Goal: Obtain resource: Download file/media

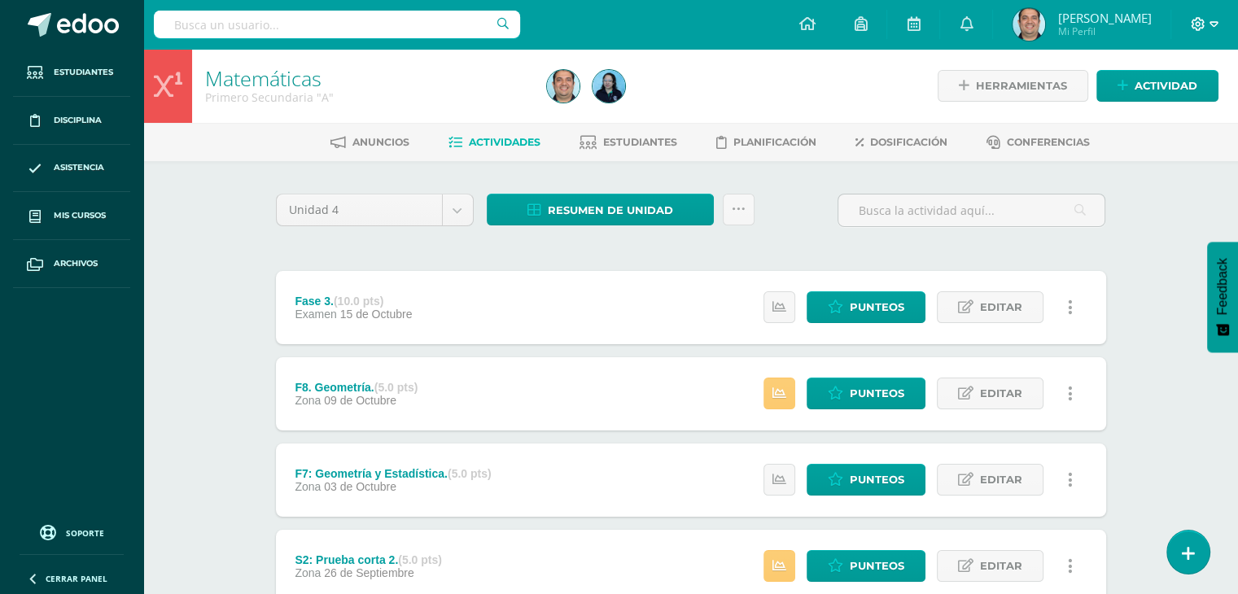
click at [1205, 27] on span at bounding box center [1205, 24] width 28 height 18
click at [1165, 87] on span "Configuración" at bounding box center [1164, 87] width 76 height 15
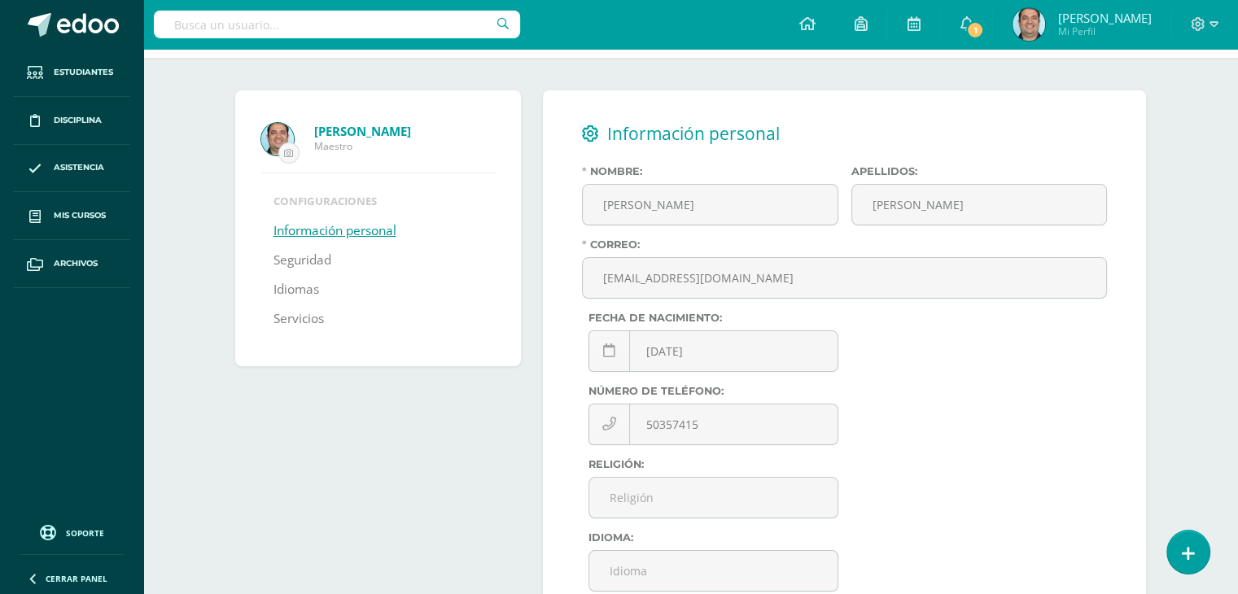
scroll to position [61, 0]
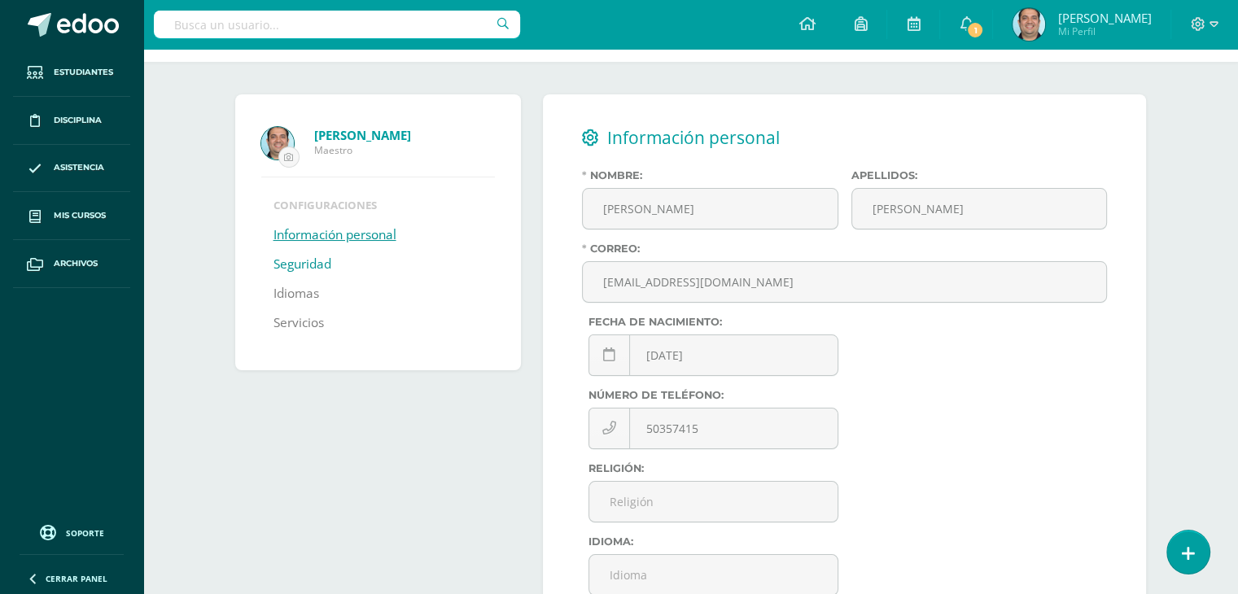
click at [317, 256] on link "Seguridad" at bounding box center [302, 264] width 58 height 29
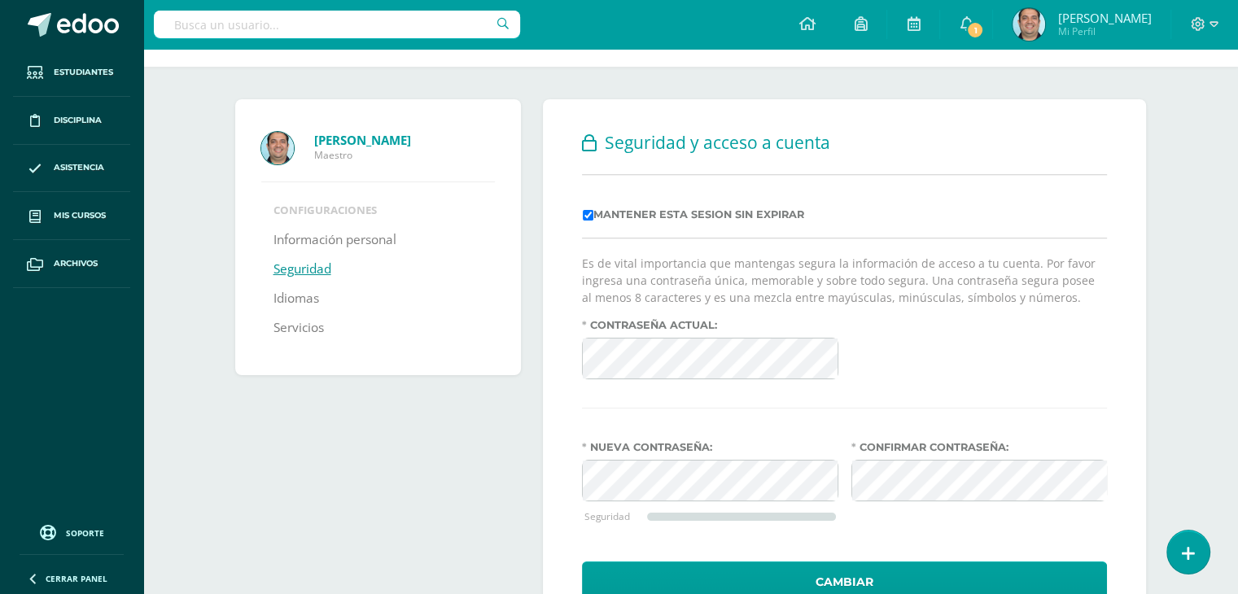
scroll to position [124, 0]
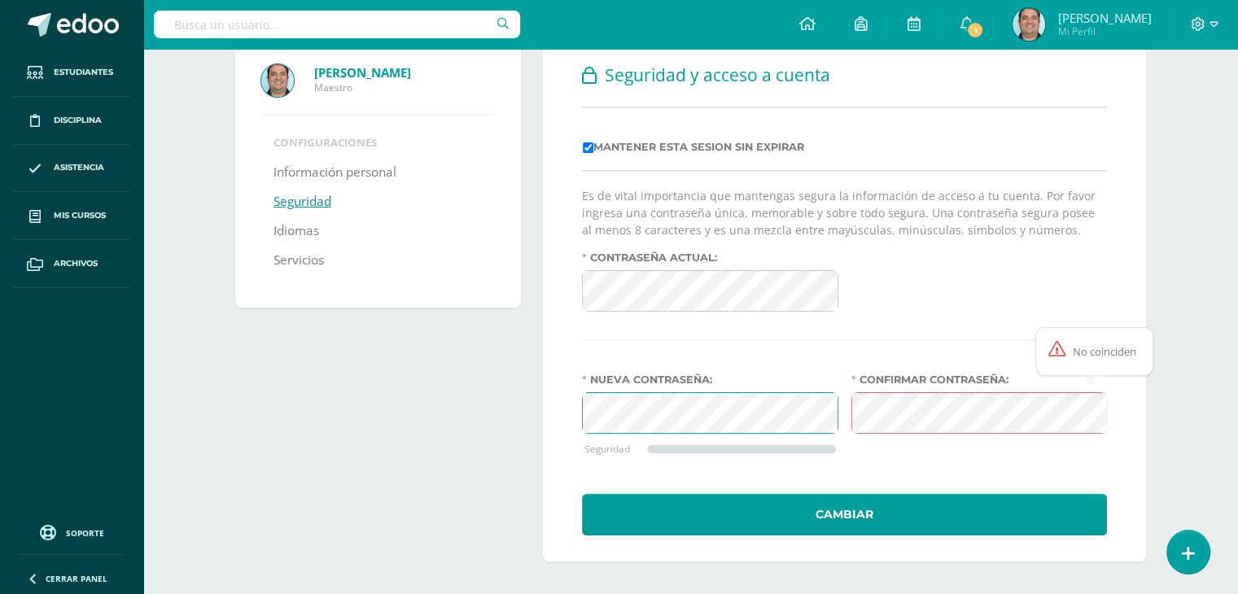
click at [1087, 362] on div "No coinciden" at bounding box center [1094, 351] width 118 height 49
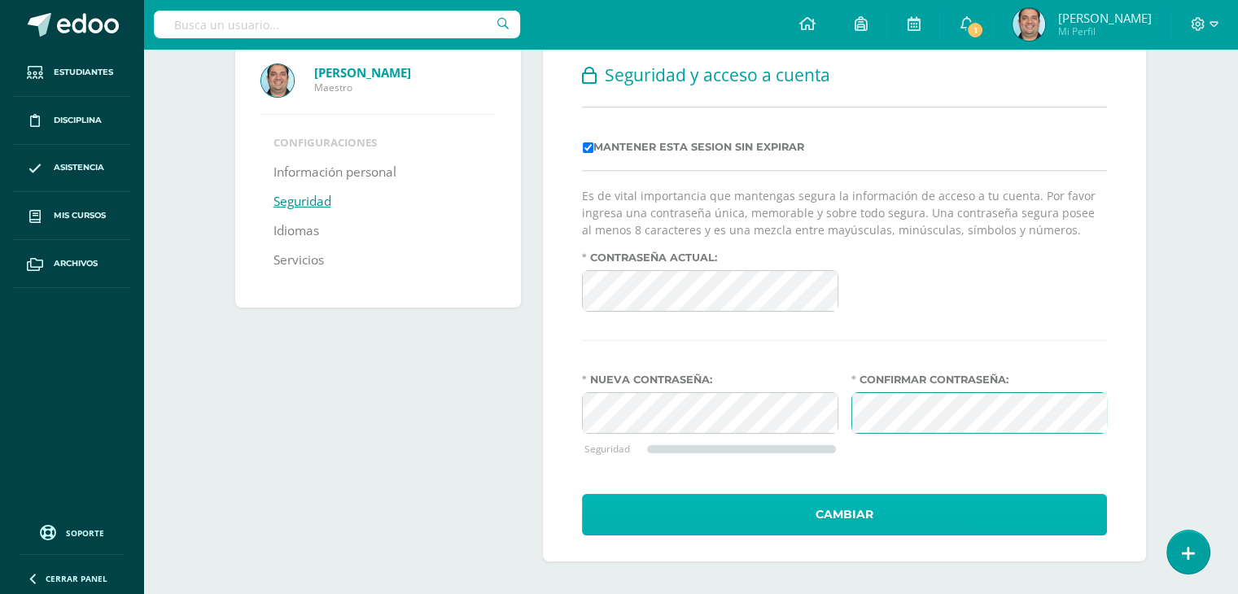
click at [824, 506] on button "Cambiar" at bounding box center [844, 515] width 525 height 42
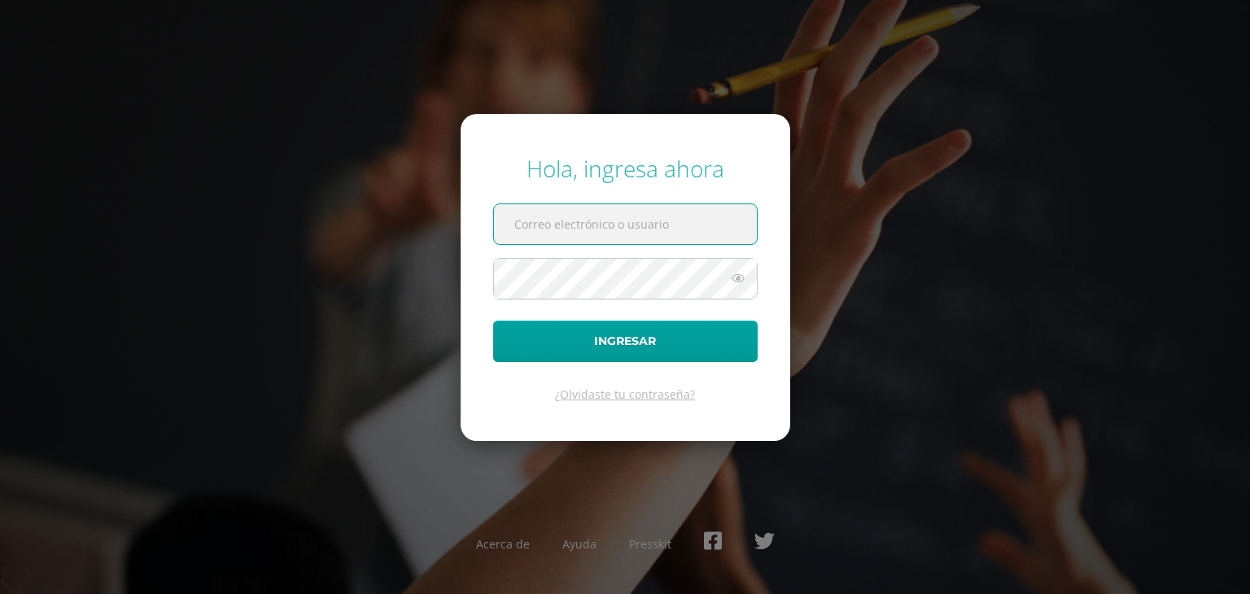
type input "[EMAIL_ADDRESS][DOMAIN_NAME]"
click at [719, 225] on input "[EMAIL_ADDRESS][DOMAIN_NAME]" at bounding box center [625, 224] width 263 height 40
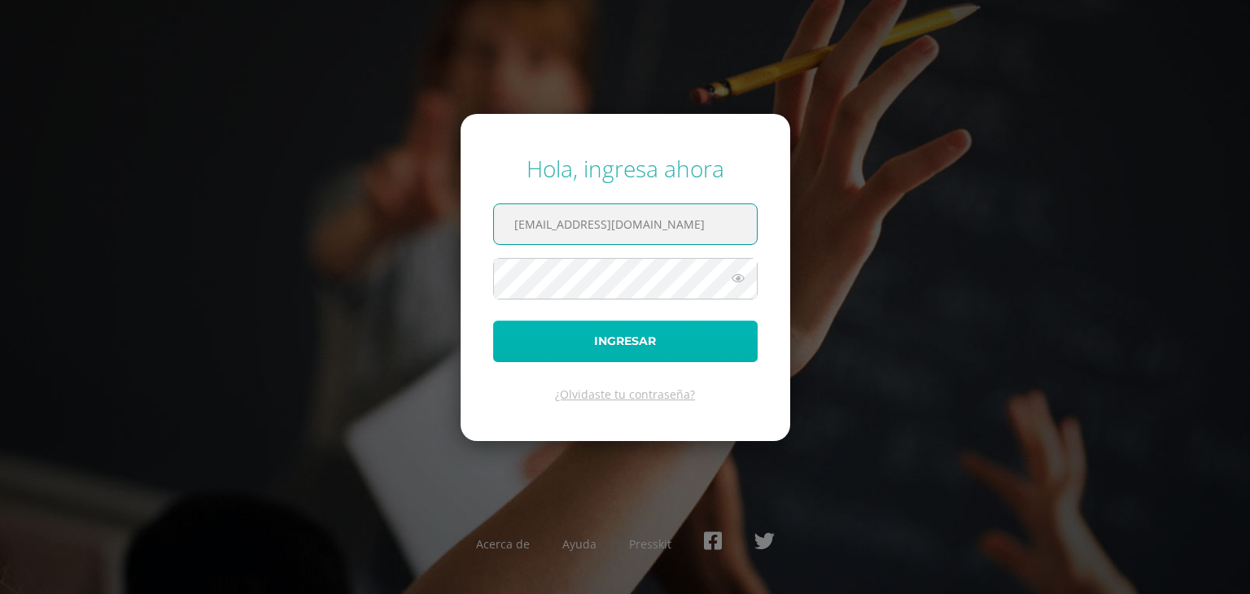
click at [579, 343] on button "Ingresar" at bounding box center [625, 342] width 264 height 42
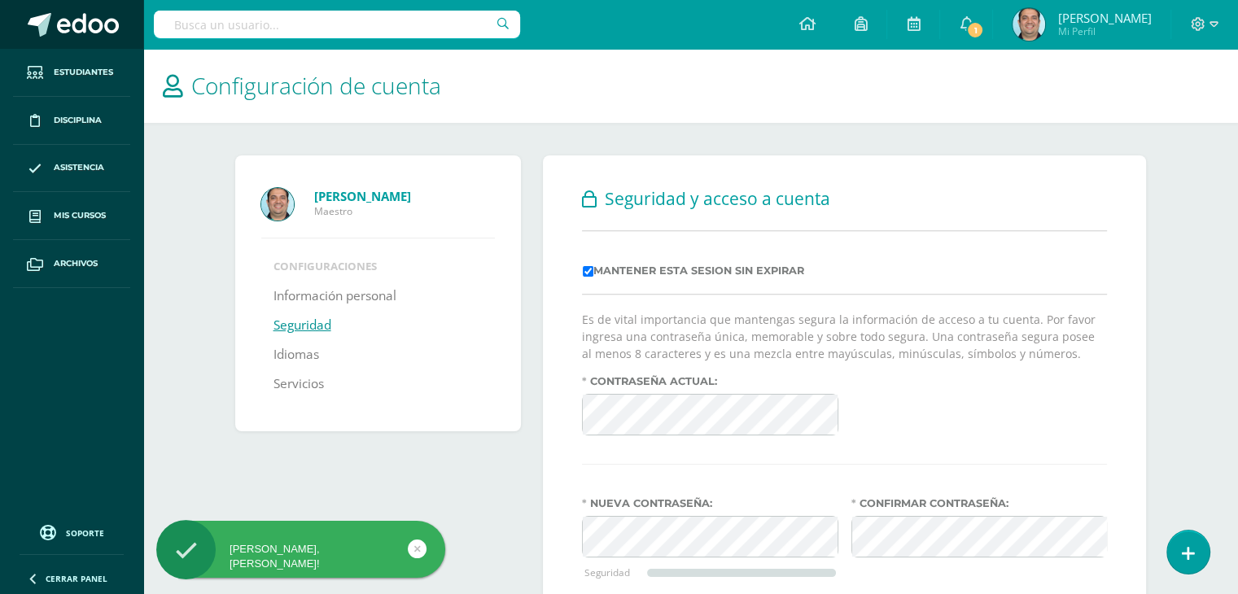
click at [86, 20] on span at bounding box center [88, 25] width 62 height 24
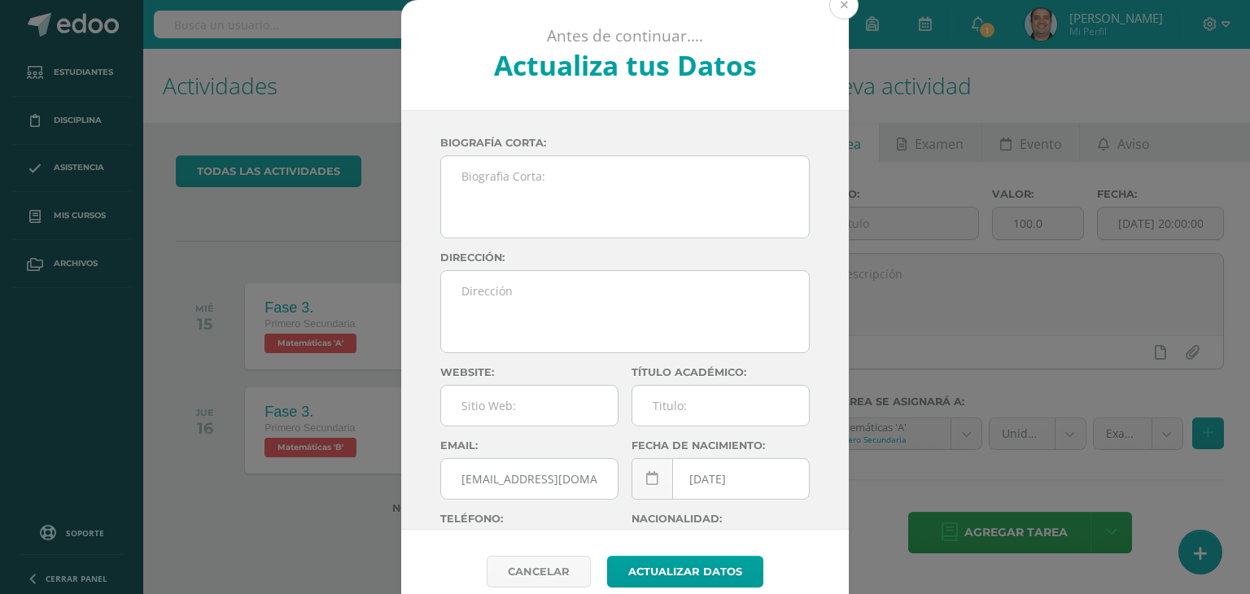
click at [829, 7] on button at bounding box center [843, 4] width 29 height 29
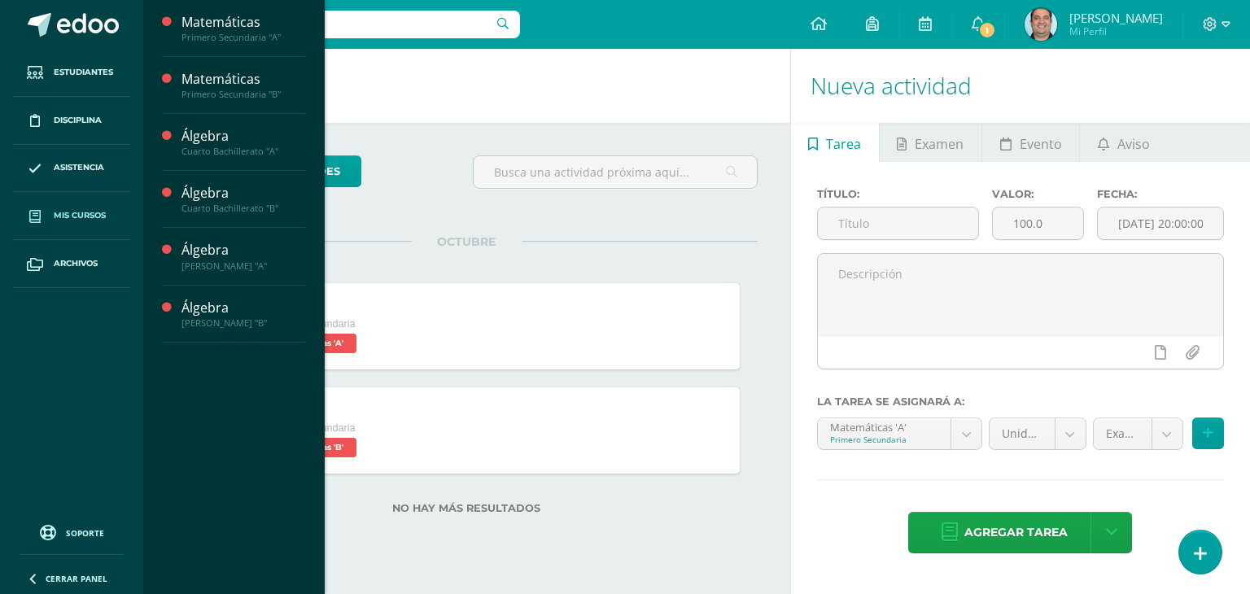
click at [88, 211] on span "Mis cursos" at bounding box center [80, 215] width 52 height 13
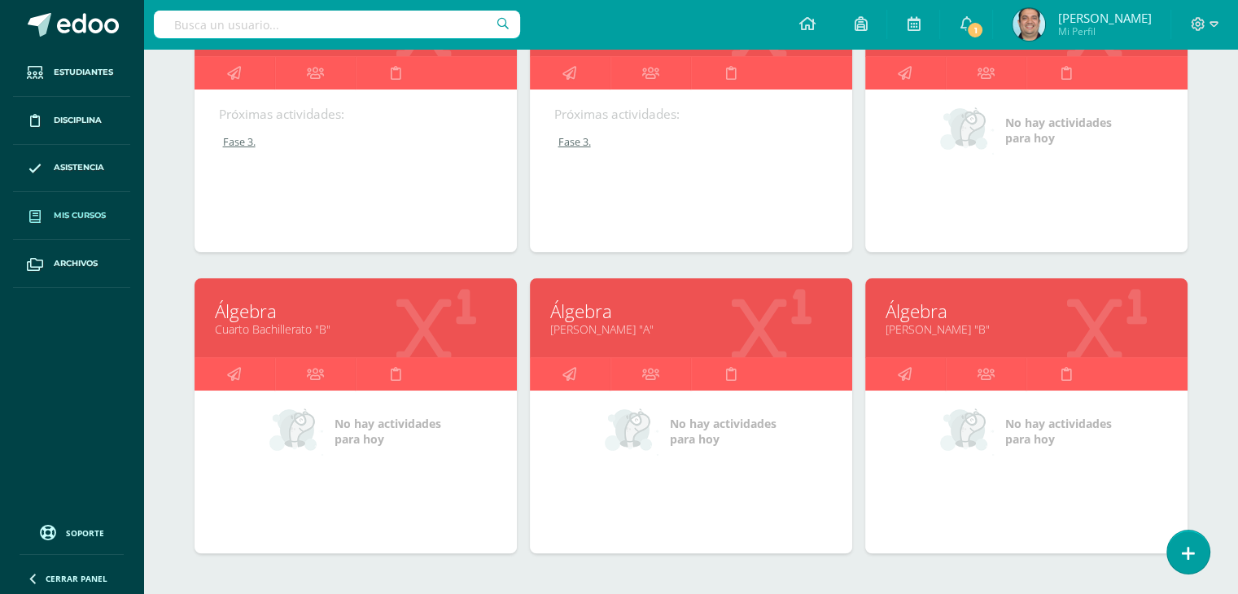
scroll to position [163, 0]
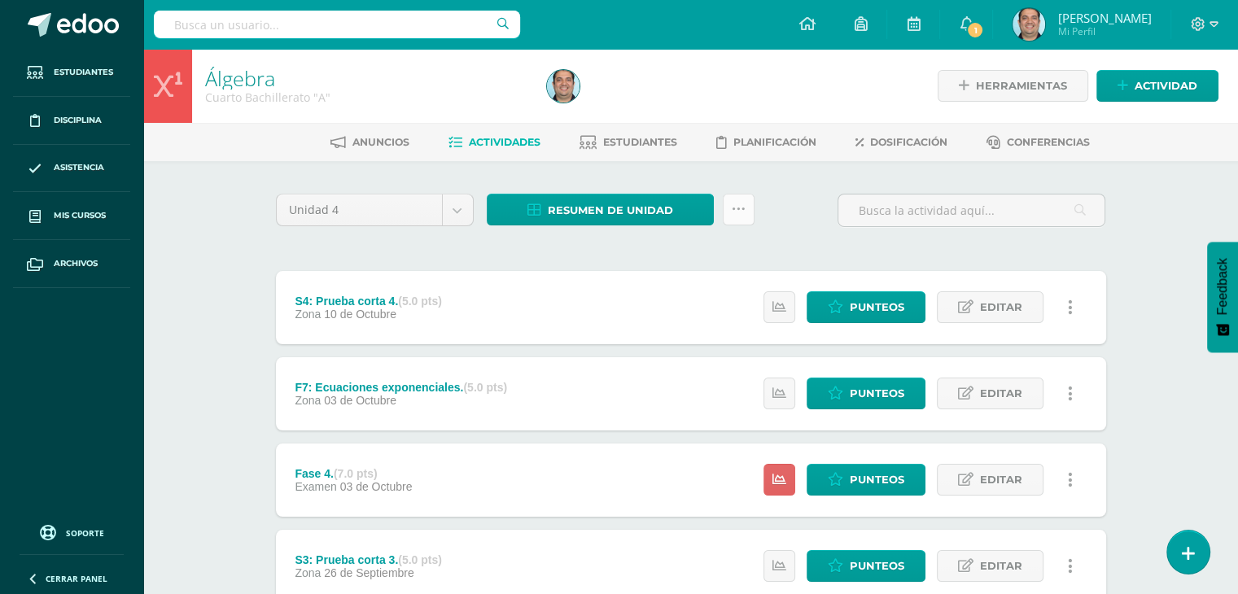
click at [739, 218] on link at bounding box center [739, 210] width 32 height 32
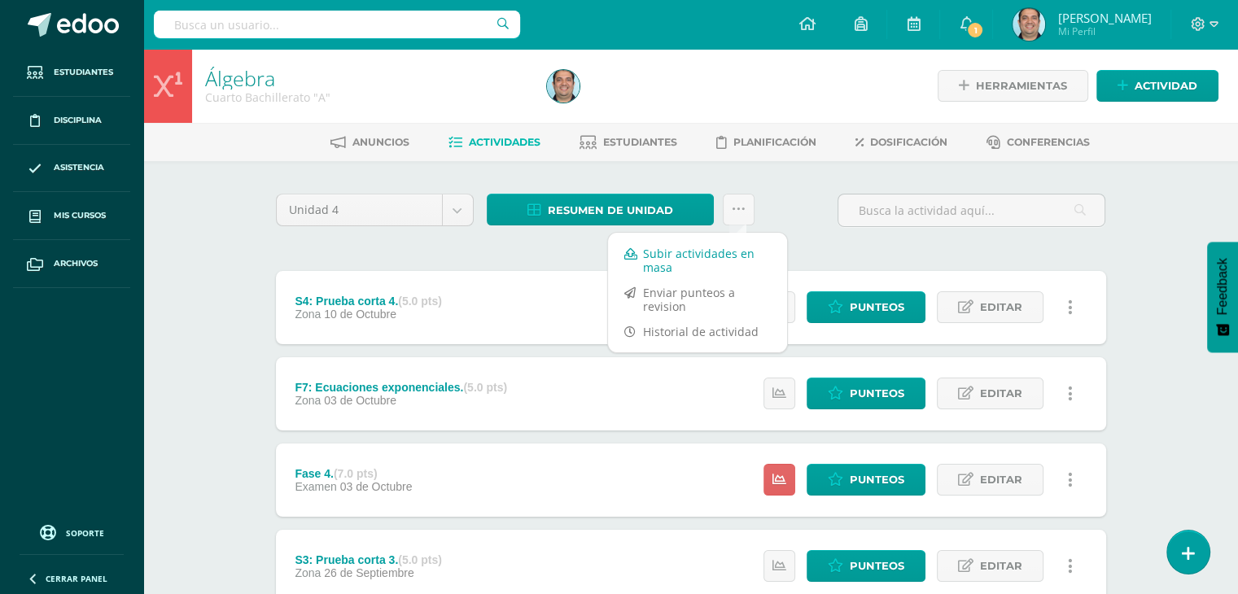
click at [672, 255] on link "Subir actividades en masa" at bounding box center [697, 260] width 179 height 39
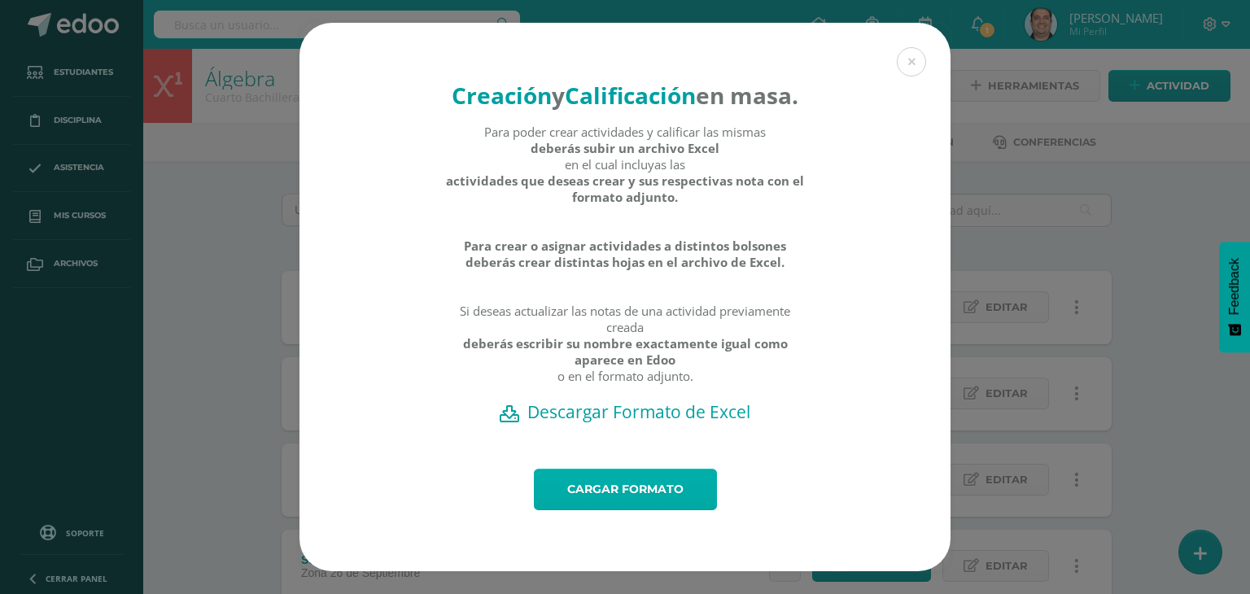
click at [625, 510] on link "Cargar formato" at bounding box center [625, 490] width 183 height 42
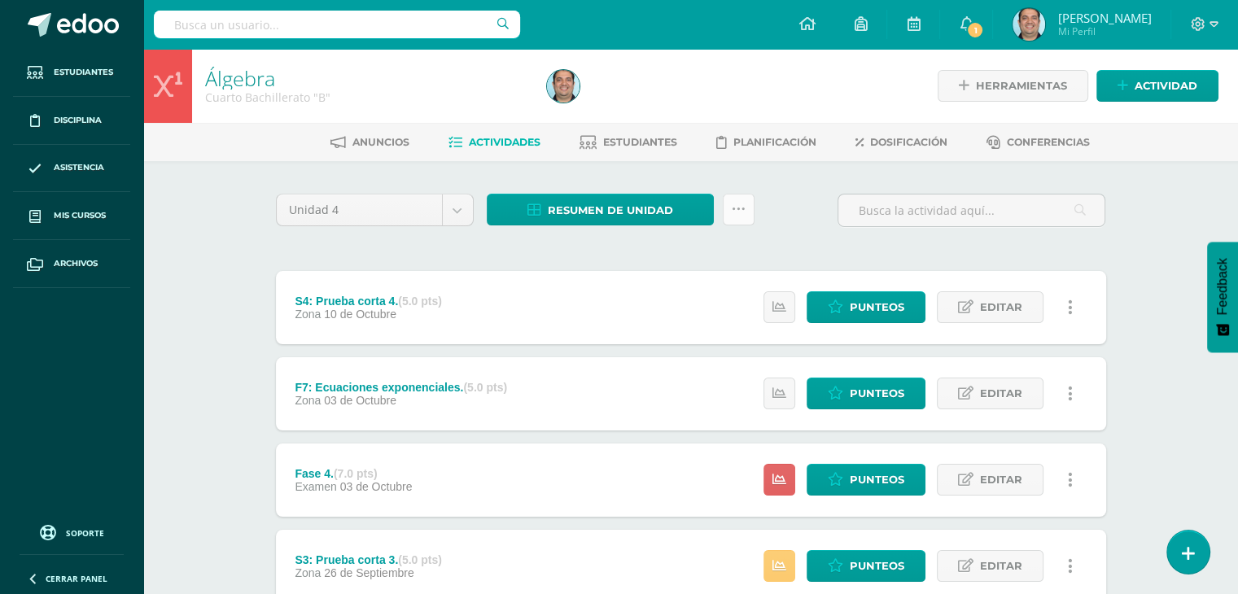
click at [742, 207] on icon at bounding box center [739, 210] width 14 height 14
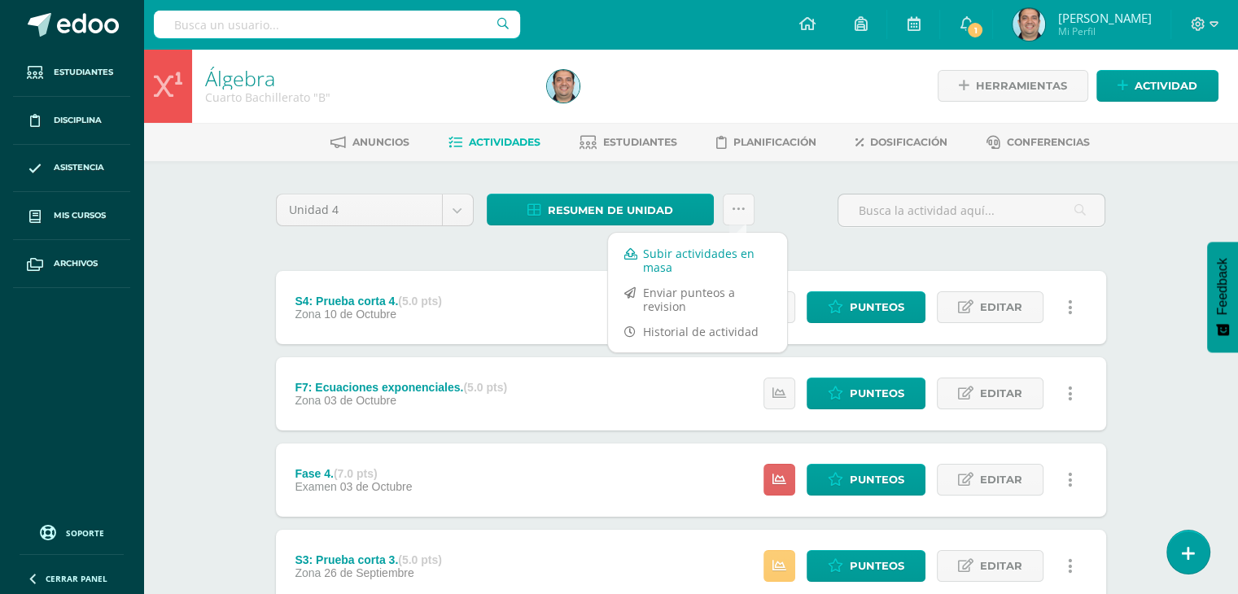
click at [687, 254] on link "Subir actividades en masa" at bounding box center [697, 260] width 179 height 39
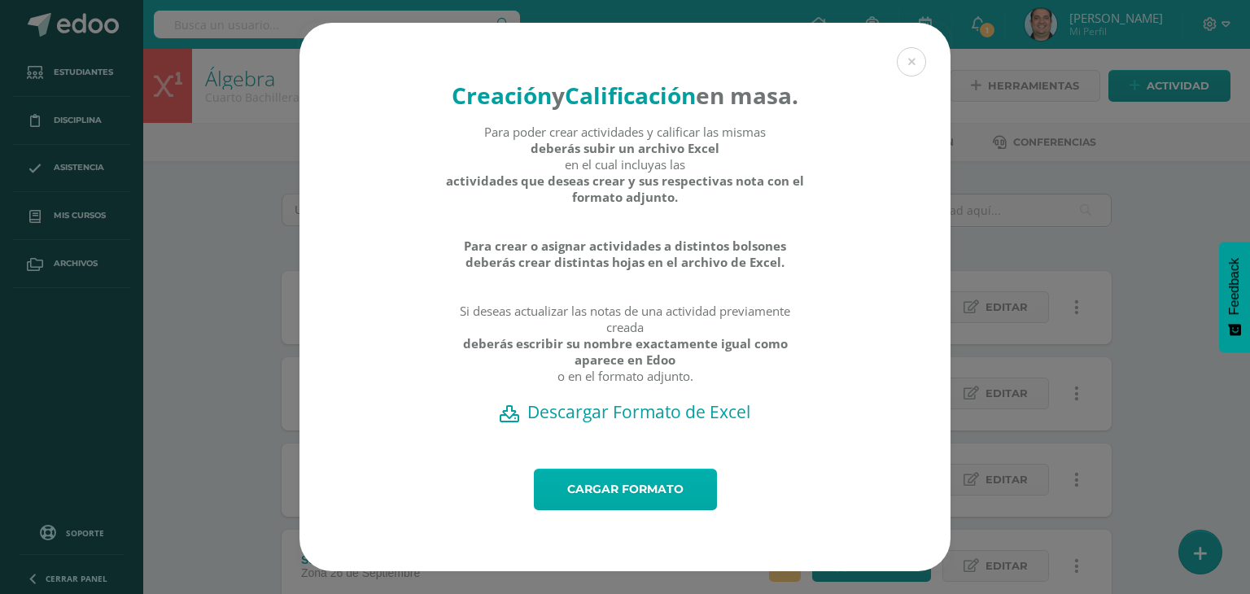
click at [603, 501] on link "Cargar formato" at bounding box center [625, 490] width 183 height 42
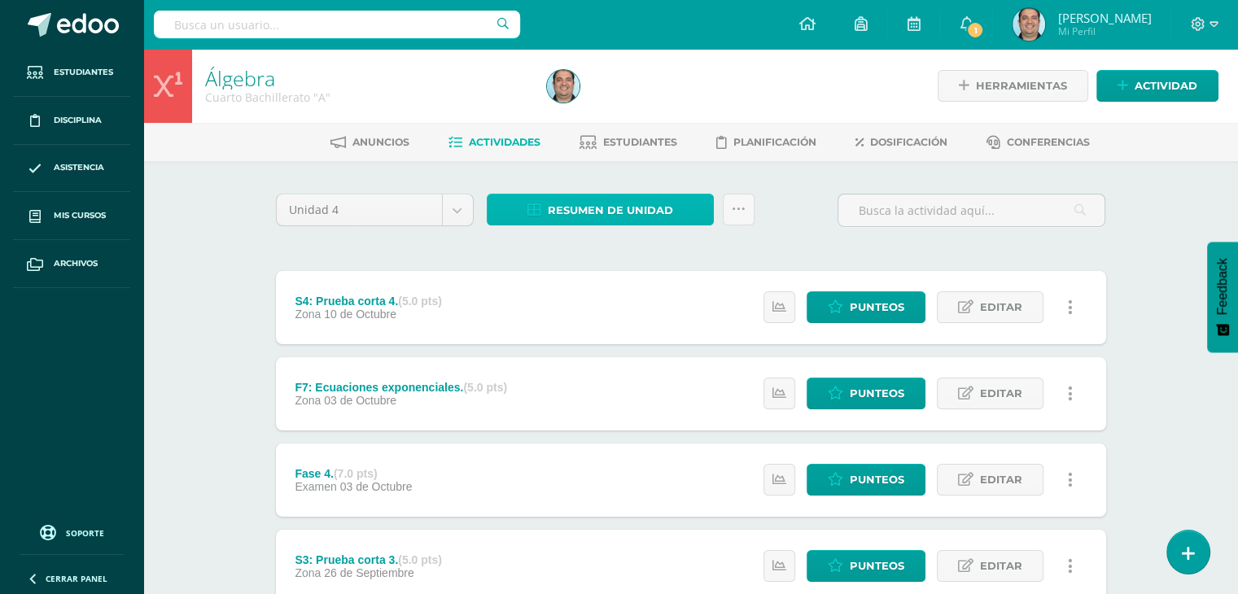
click at [579, 202] on span "Resumen de unidad" at bounding box center [610, 210] width 125 height 30
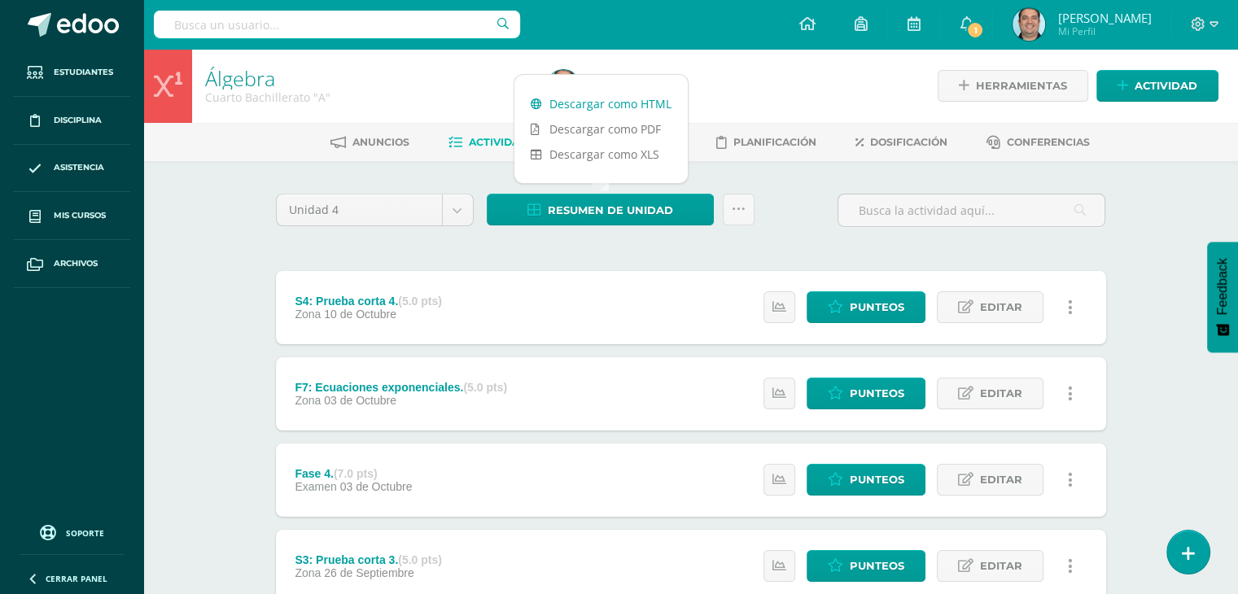
click at [605, 104] on link "Descargar como HTML" at bounding box center [600, 103] width 173 height 25
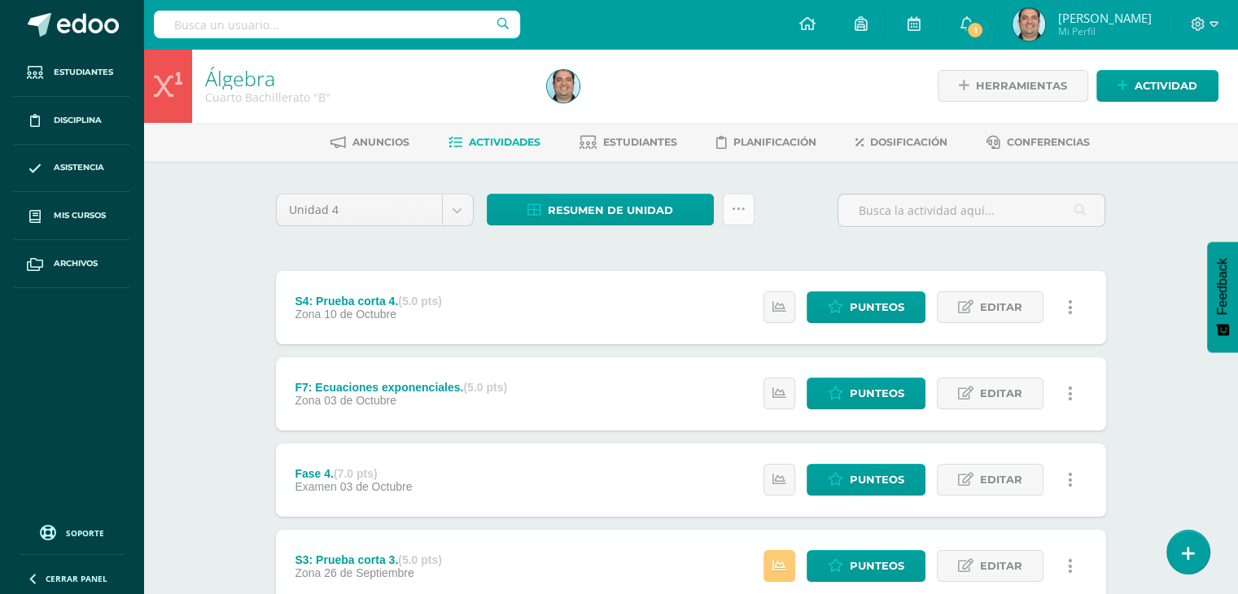
click at [736, 205] on icon at bounding box center [739, 210] width 14 height 14
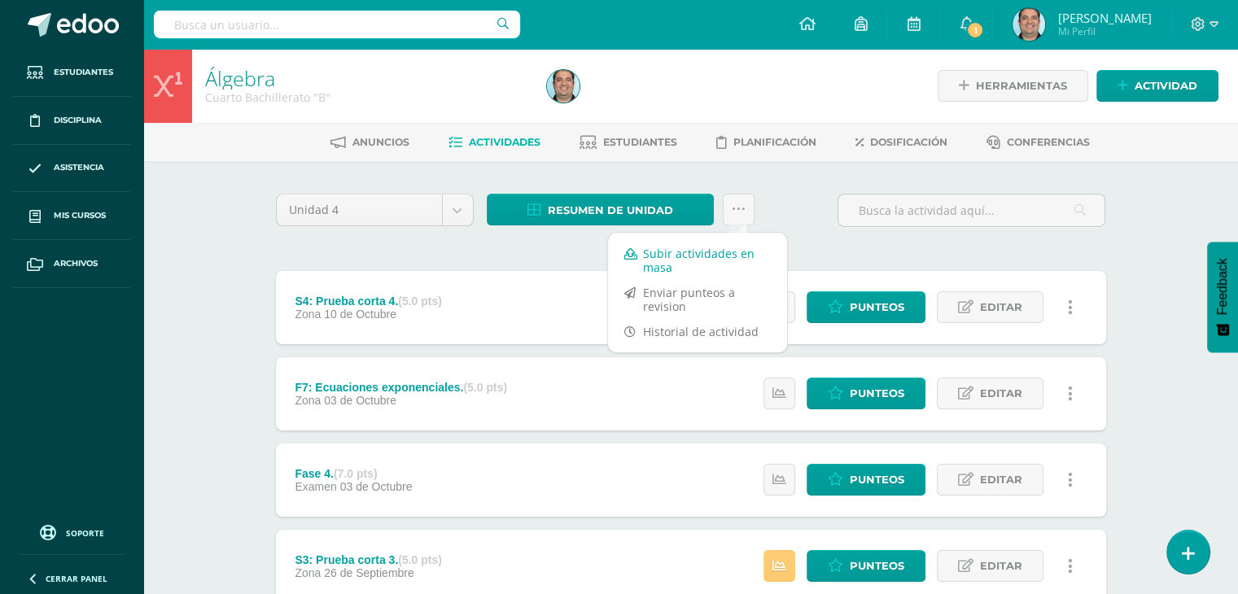
click at [687, 253] on link "Subir actividades en masa" at bounding box center [697, 260] width 179 height 39
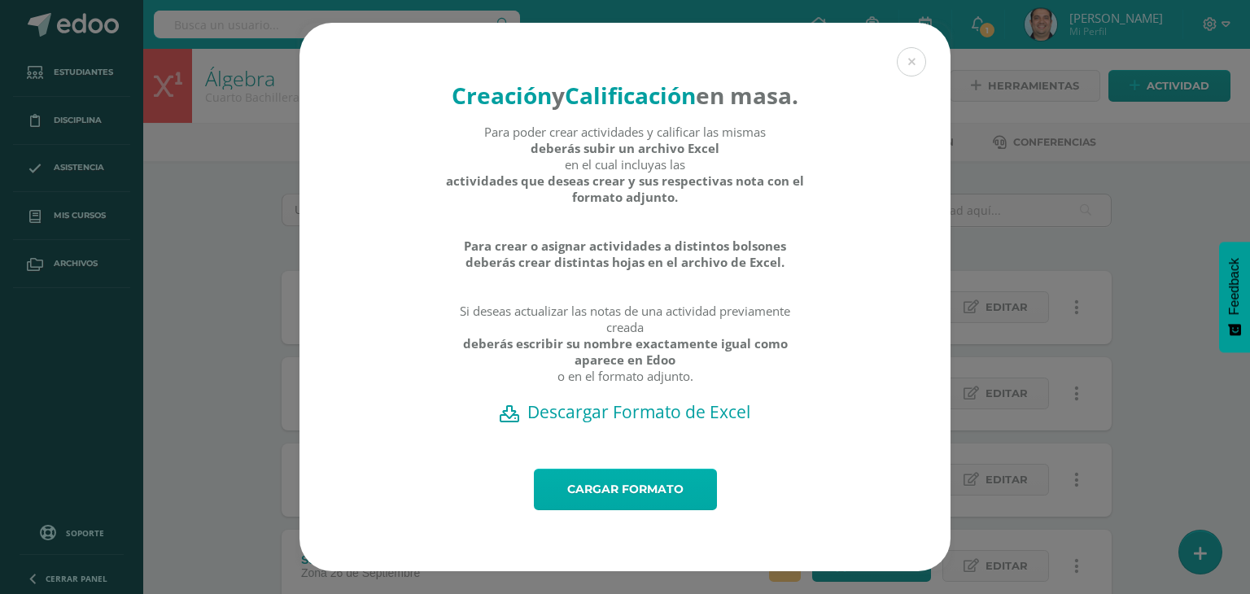
click at [620, 502] on link "Cargar formato" at bounding box center [625, 490] width 183 height 42
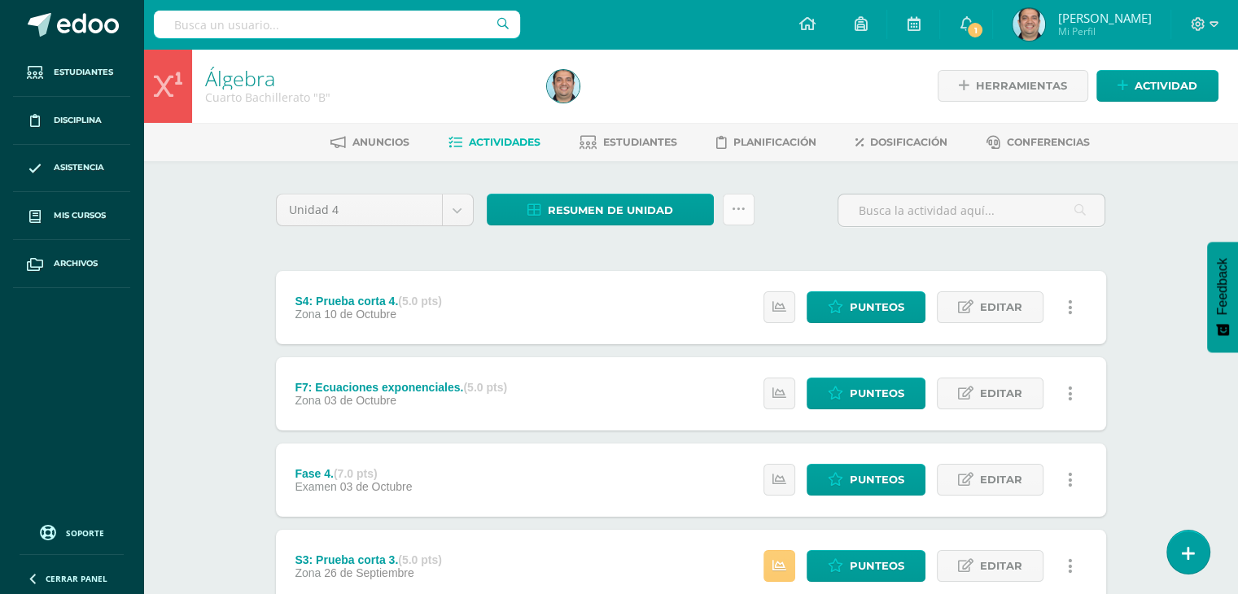
click at [746, 213] on link at bounding box center [739, 210] width 32 height 32
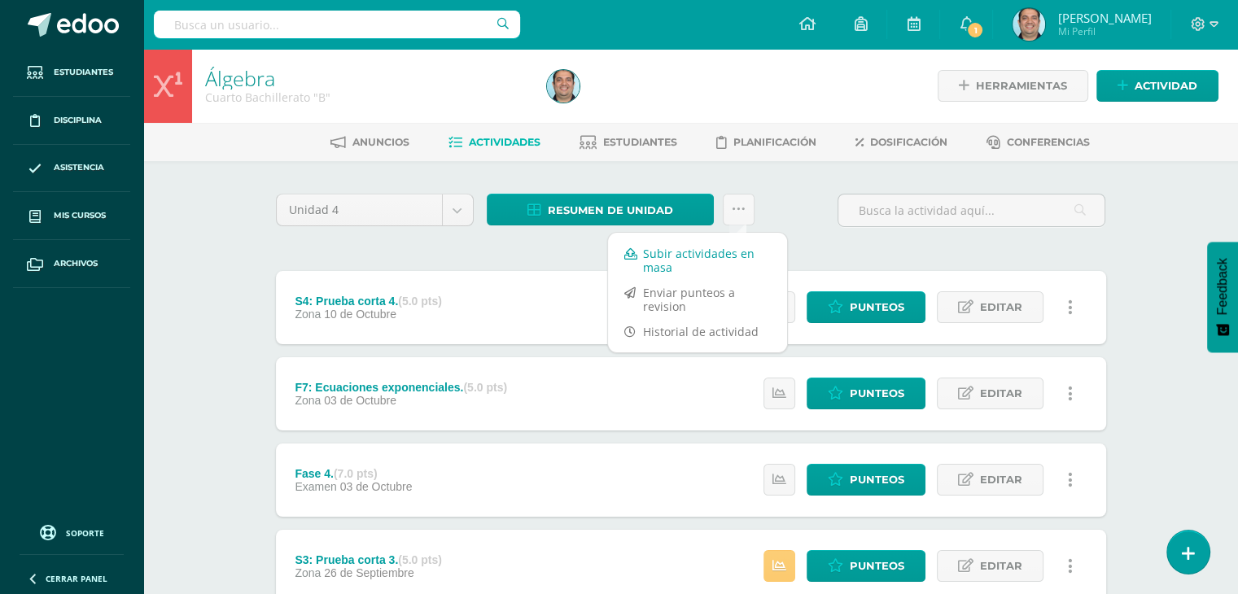
click at [678, 260] on link "Subir actividades en masa" at bounding box center [697, 260] width 179 height 39
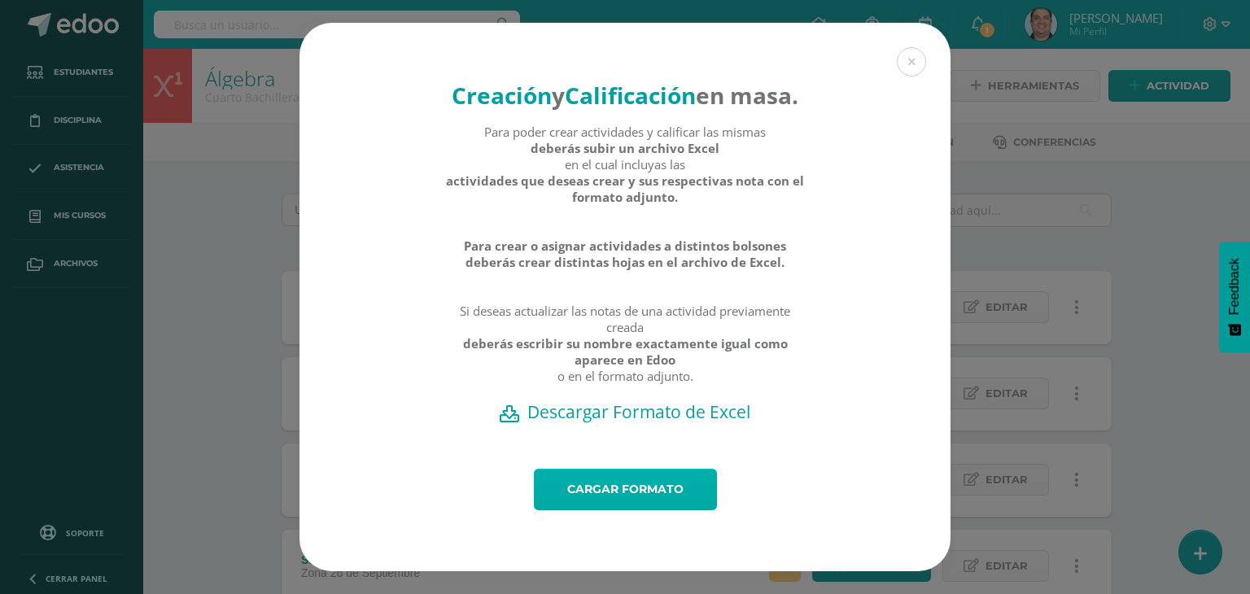
click at [656, 499] on link "Cargar formato" at bounding box center [625, 490] width 183 height 42
click at [911, 48] on button at bounding box center [911, 61] width 29 height 29
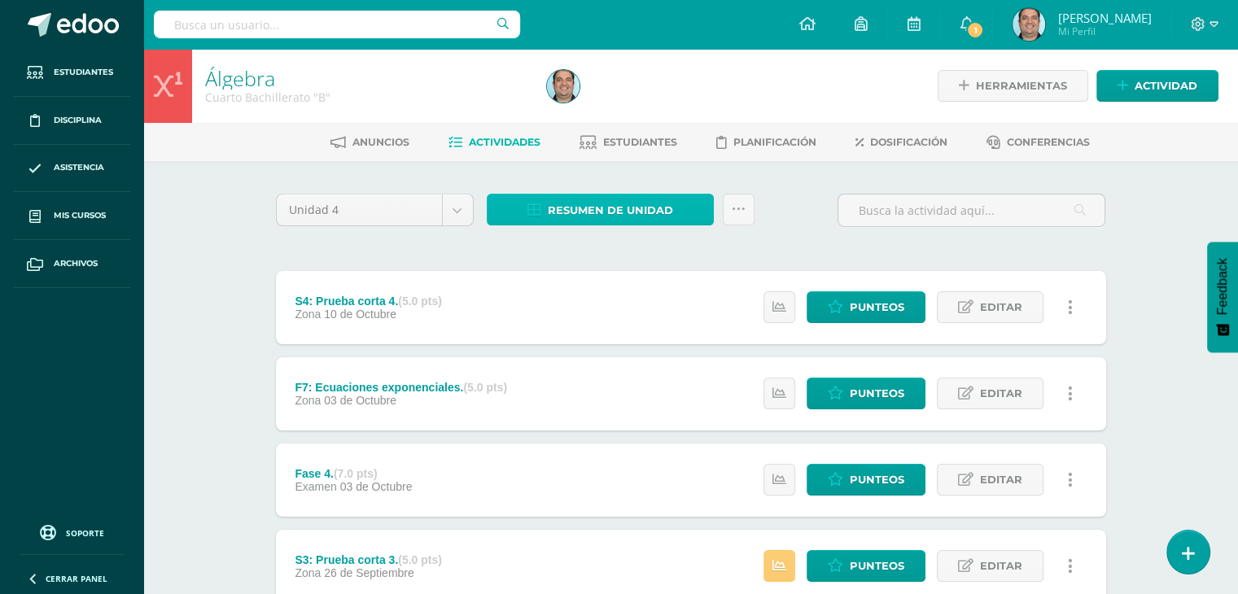
click at [645, 205] on span "Resumen de unidad" at bounding box center [610, 210] width 125 height 30
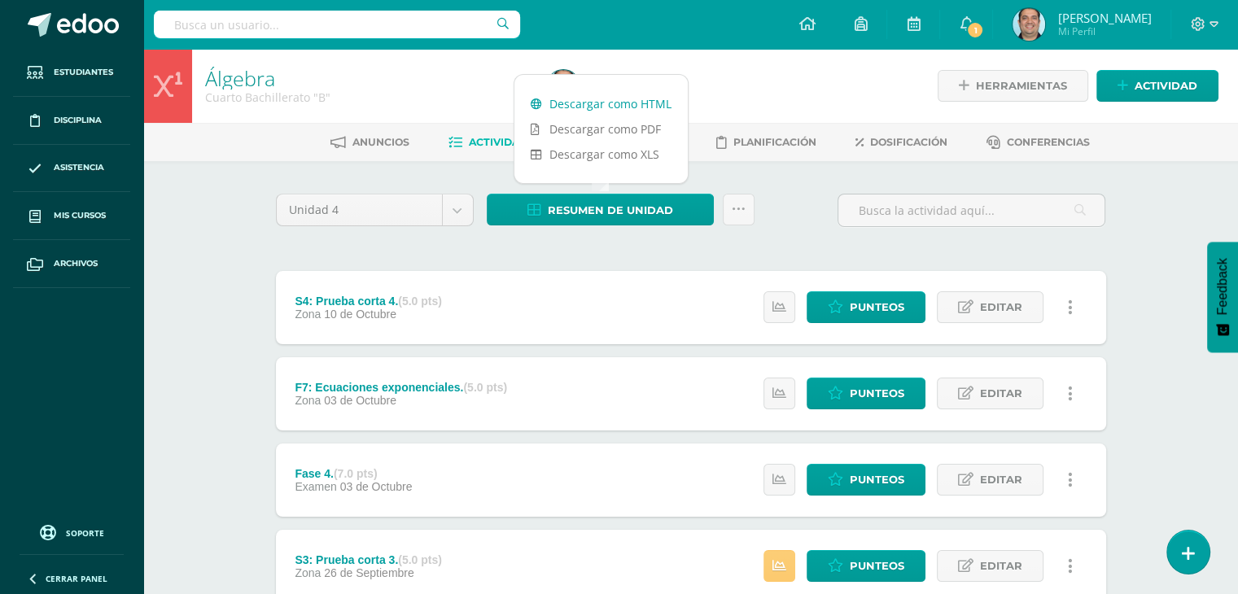
click at [584, 99] on link "Descargar como HTML" at bounding box center [600, 103] width 173 height 25
